Goal: Navigation & Orientation: Find specific page/section

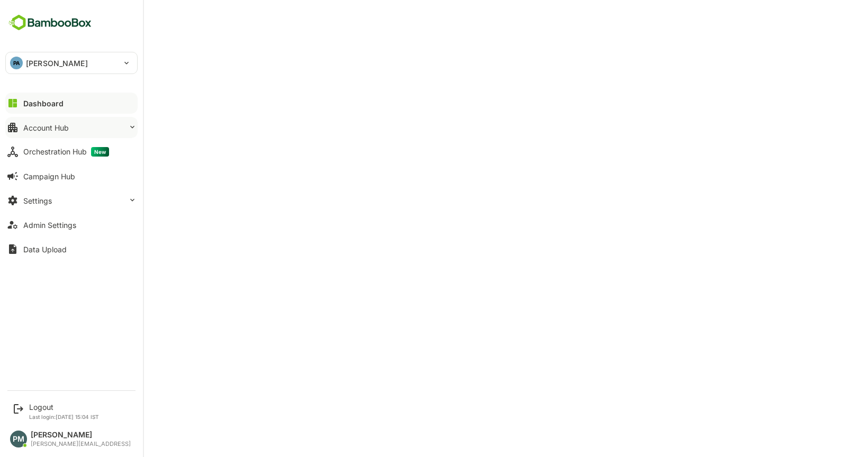
click at [53, 131] on div "Account Hub" at bounding box center [46, 127] width 46 height 9
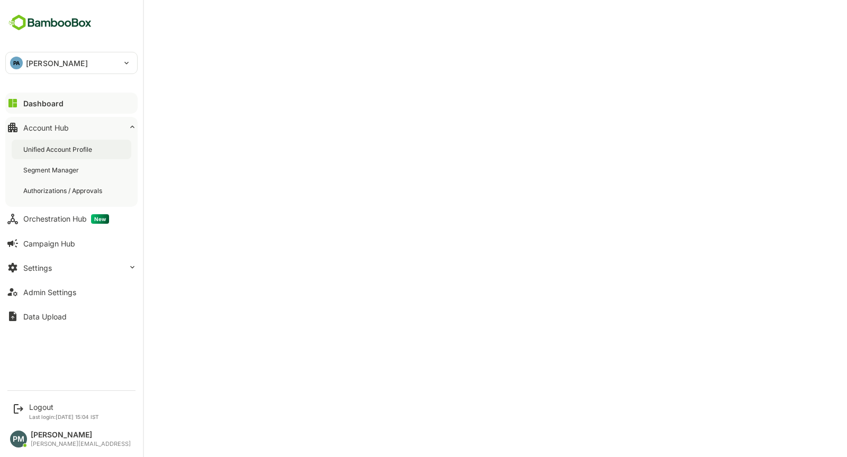
click at [72, 151] on div "Unified Account Profile" at bounding box center [58, 149] width 71 height 9
